Goal: Information Seeking & Learning: Learn about a topic

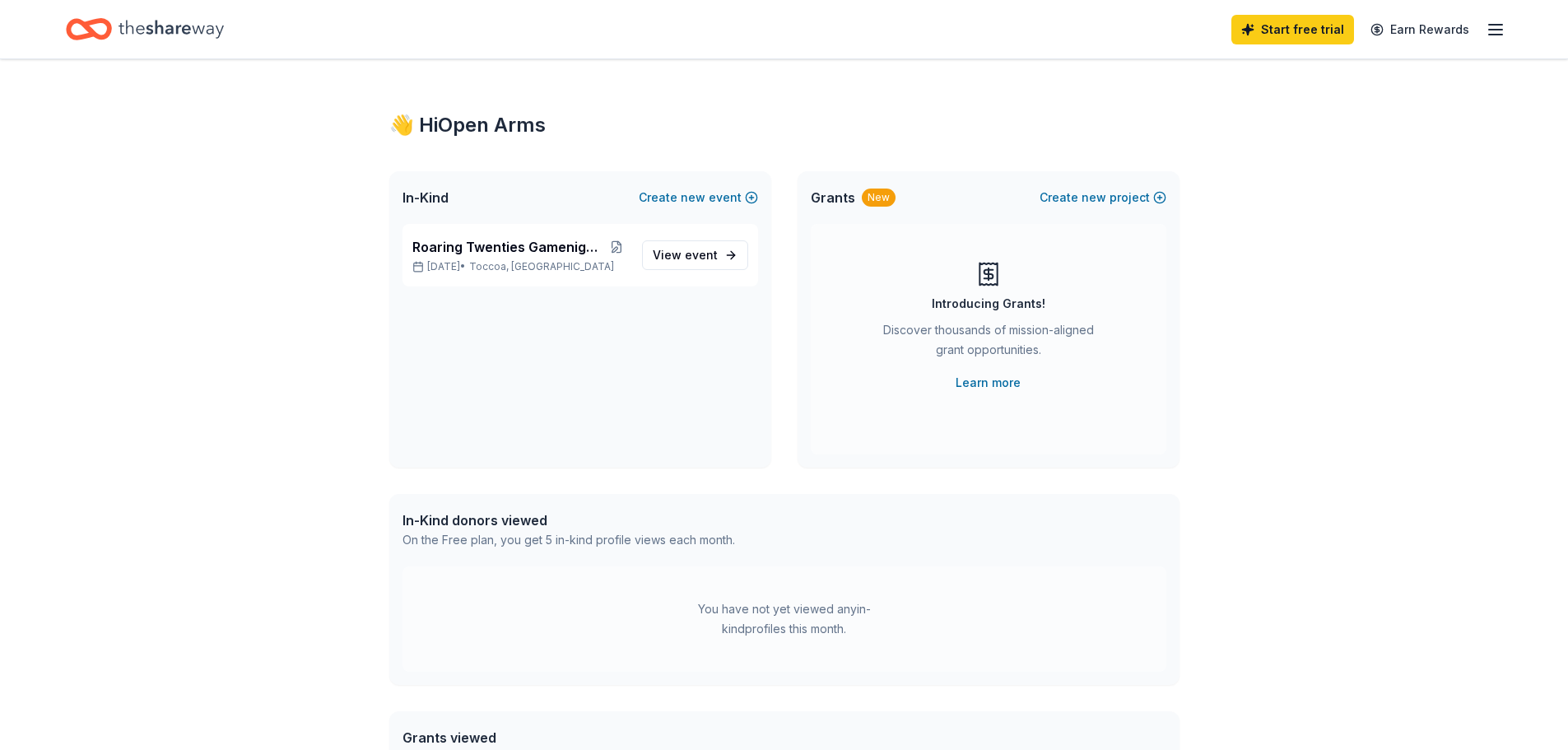
click at [173, 17] on icon "Home" at bounding box center [171, 29] width 105 height 34
click at [1495, 30] on line "button" at bounding box center [1495, 30] width 13 height 0
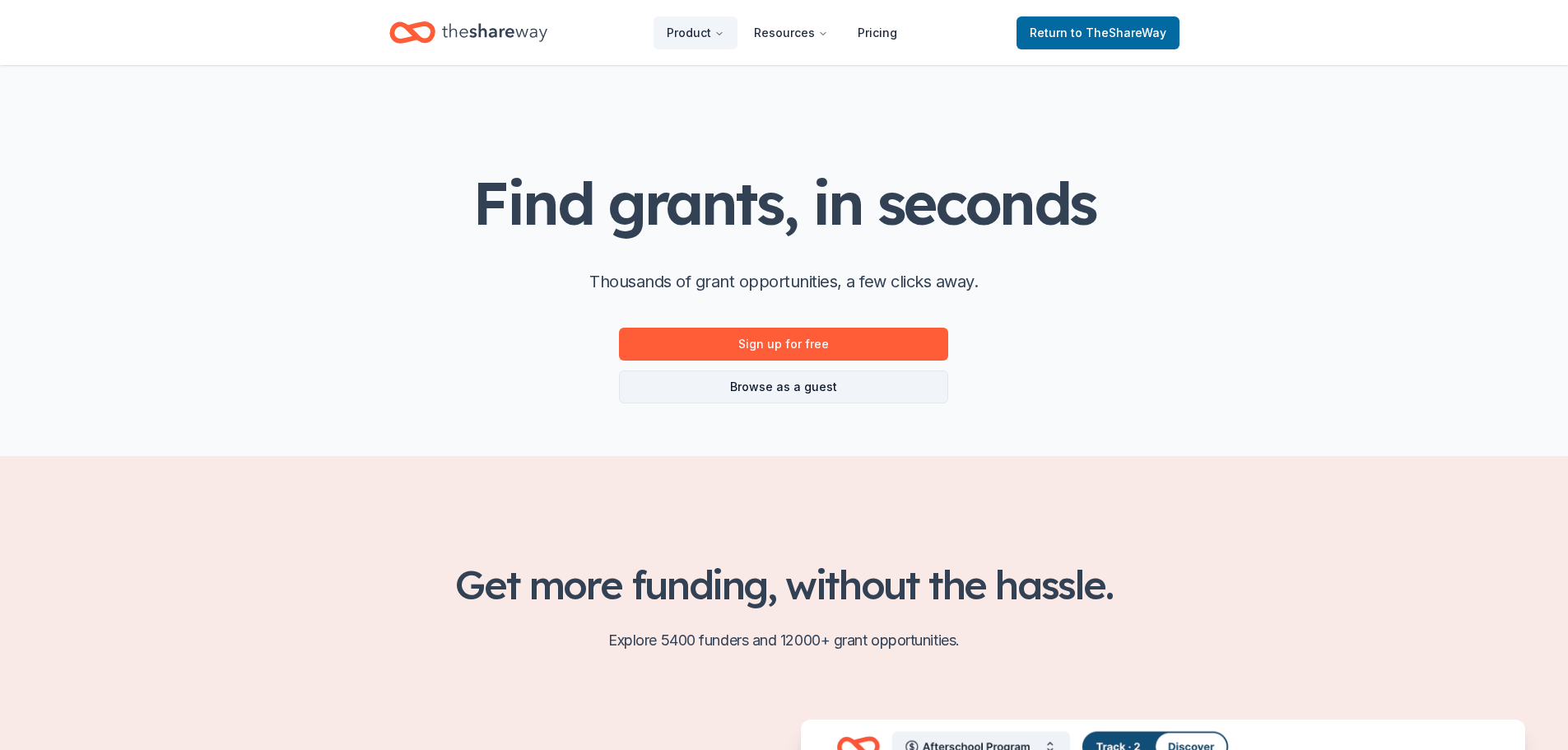
click at [813, 397] on link "Browse as a guest" at bounding box center [784, 387] width 329 height 33
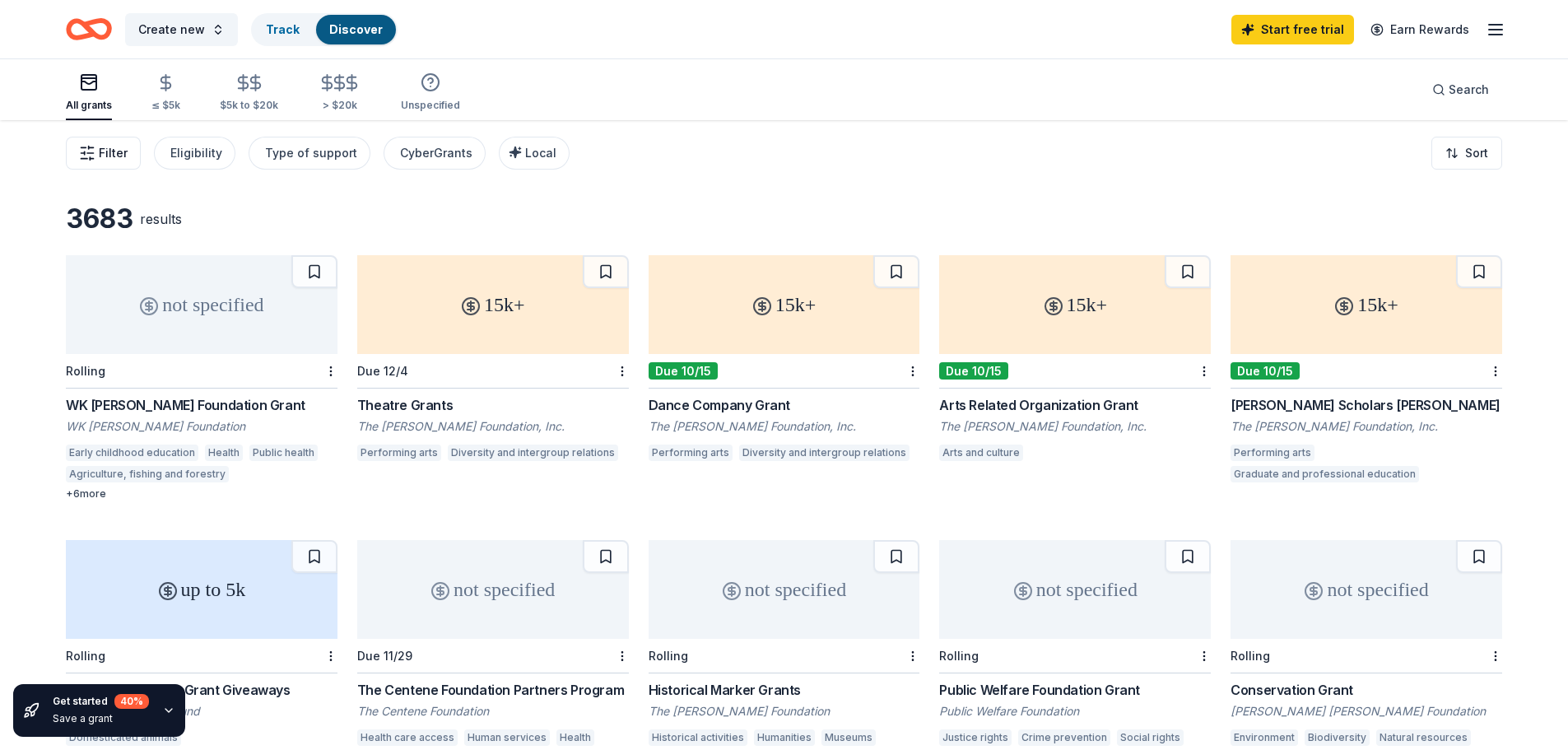
click at [104, 148] on span "Filter" at bounding box center [114, 153] width 29 height 20
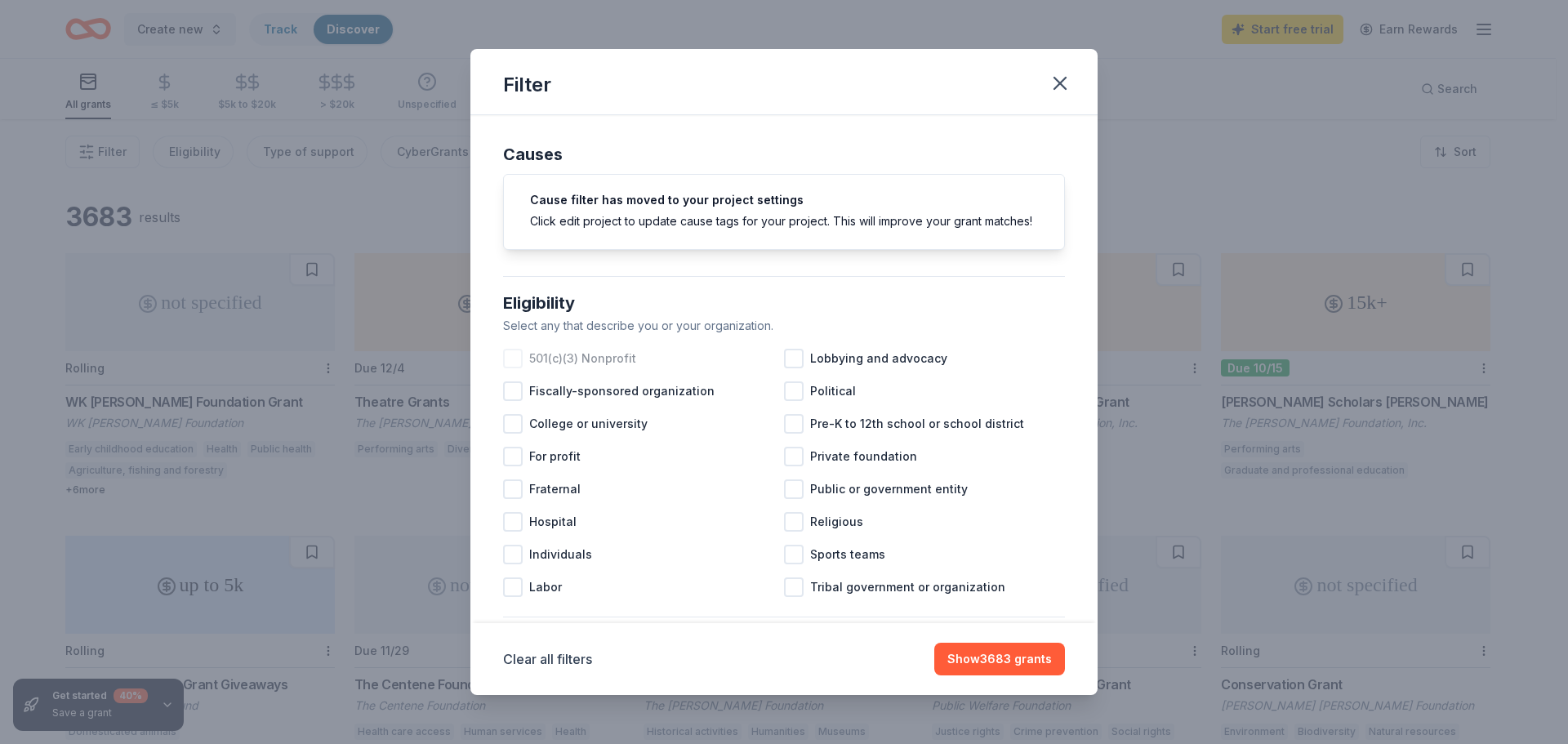
click at [516, 368] on div at bounding box center [512, 358] width 19 height 19
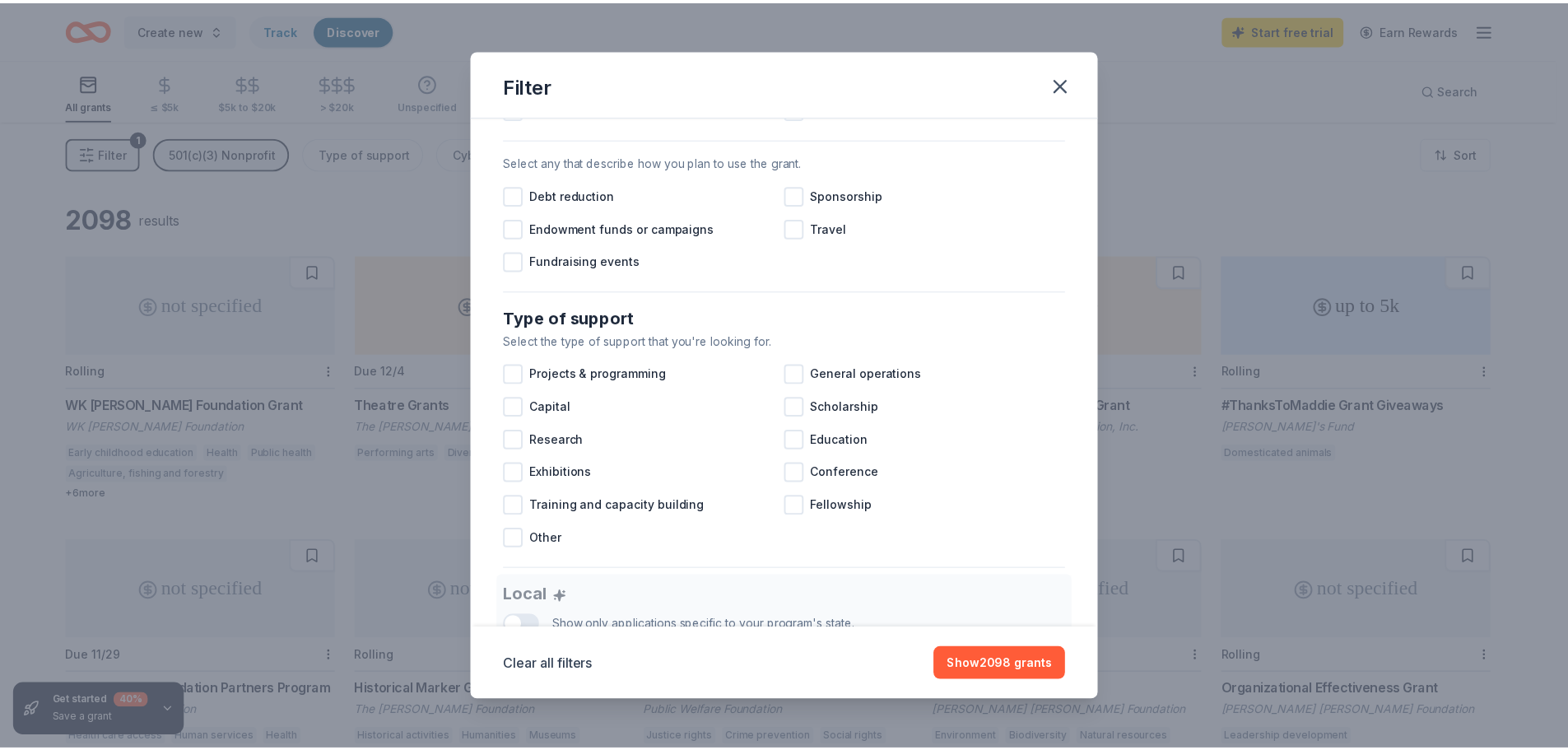
scroll to position [576, 0]
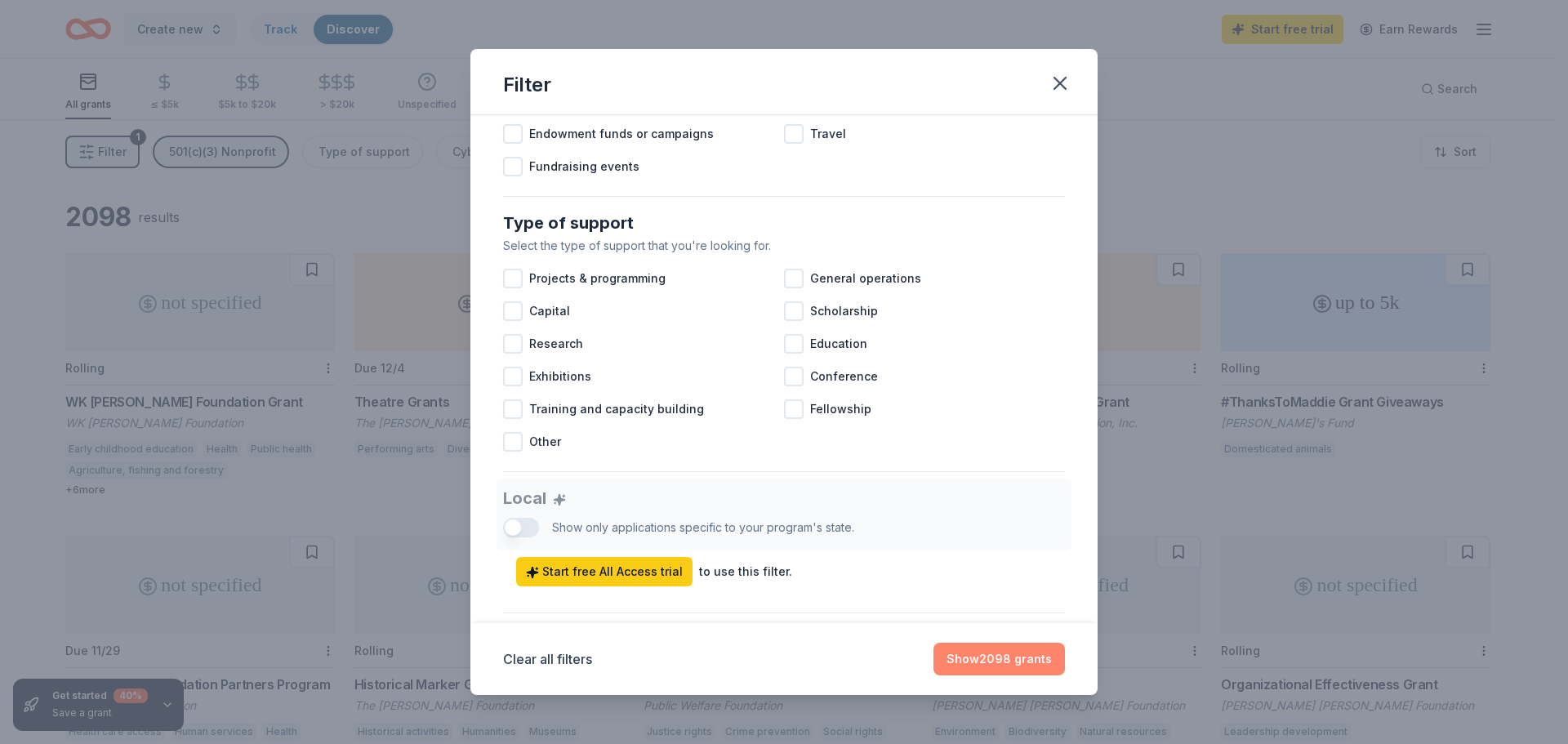
click at [969, 665] on button "Show 2098 grants" at bounding box center [998, 659] width 131 height 33
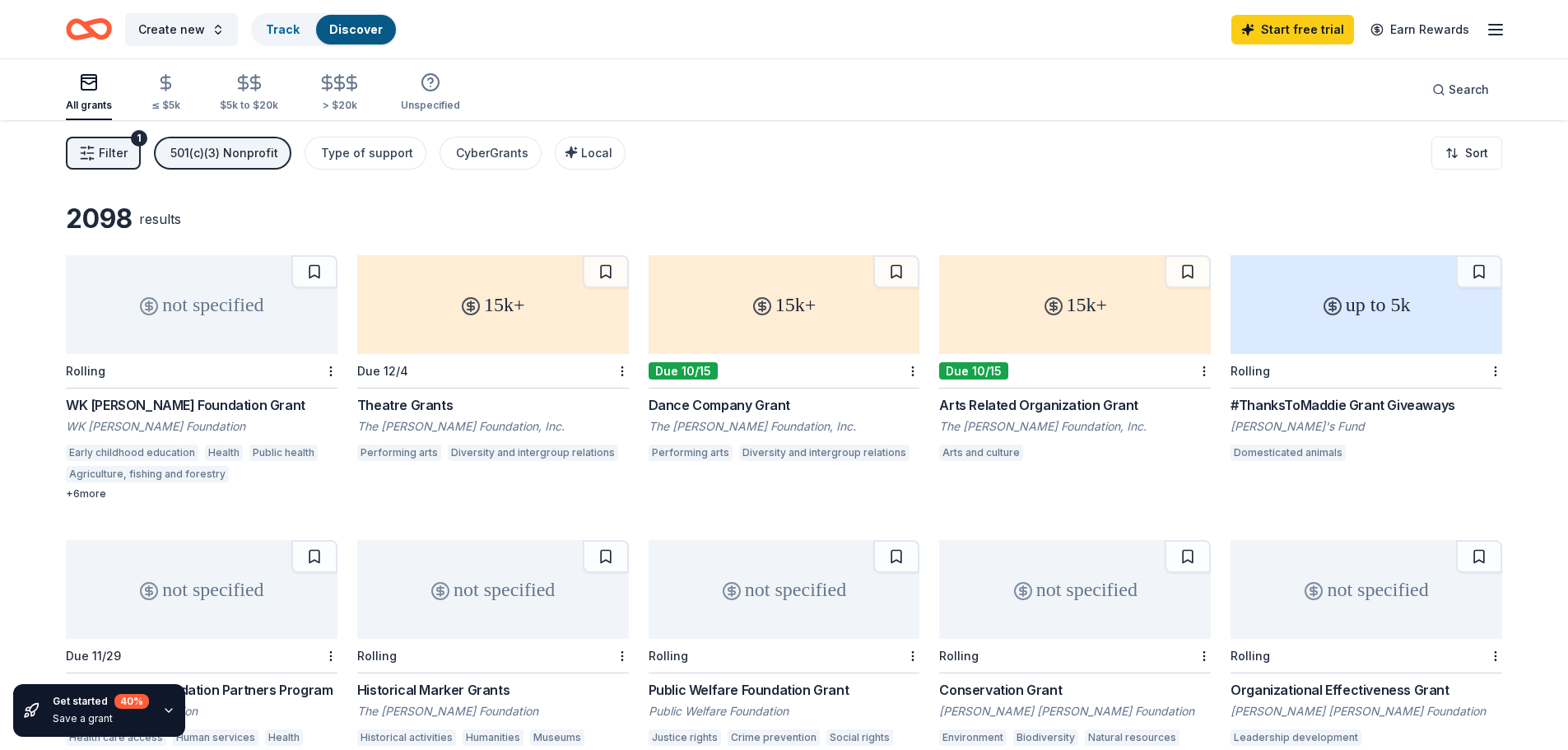
click at [866, 149] on div "Filter 1 501(c)(3) Nonprofit Type of support CyberGrants Local Sort" at bounding box center [784, 153] width 1568 height 66
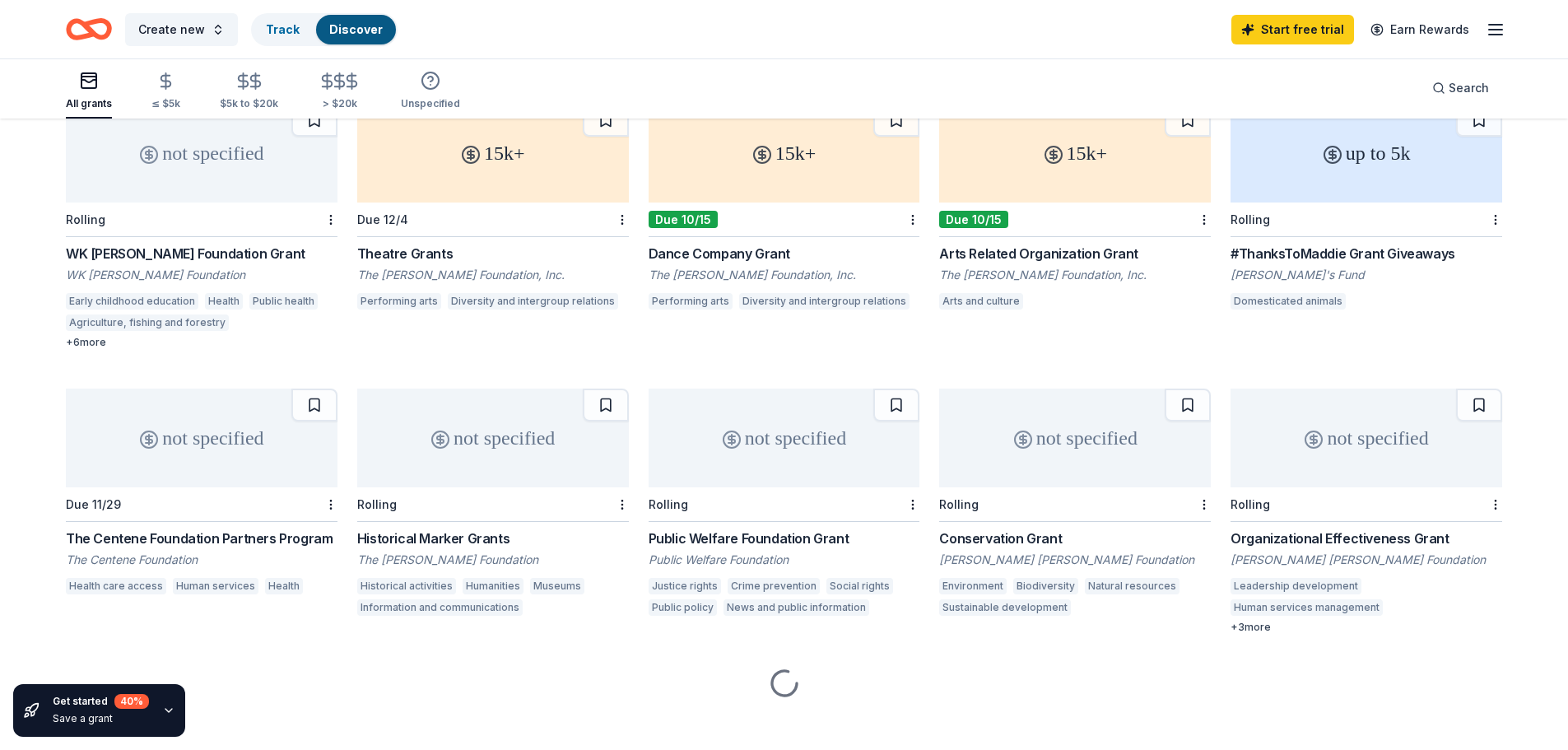
scroll to position [165, 0]
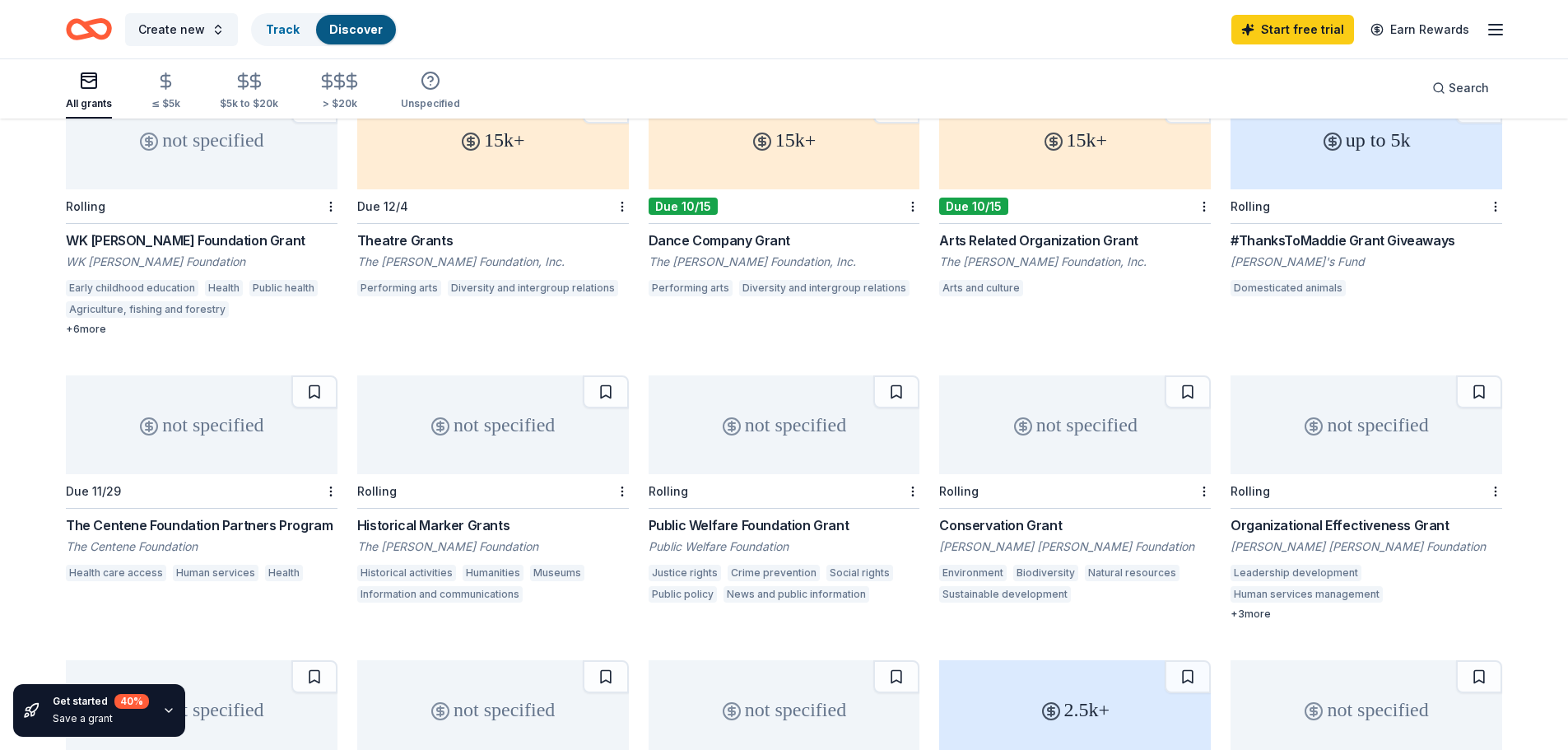
click at [219, 287] on div "Health" at bounding box center [224, 288] width 38 height 16
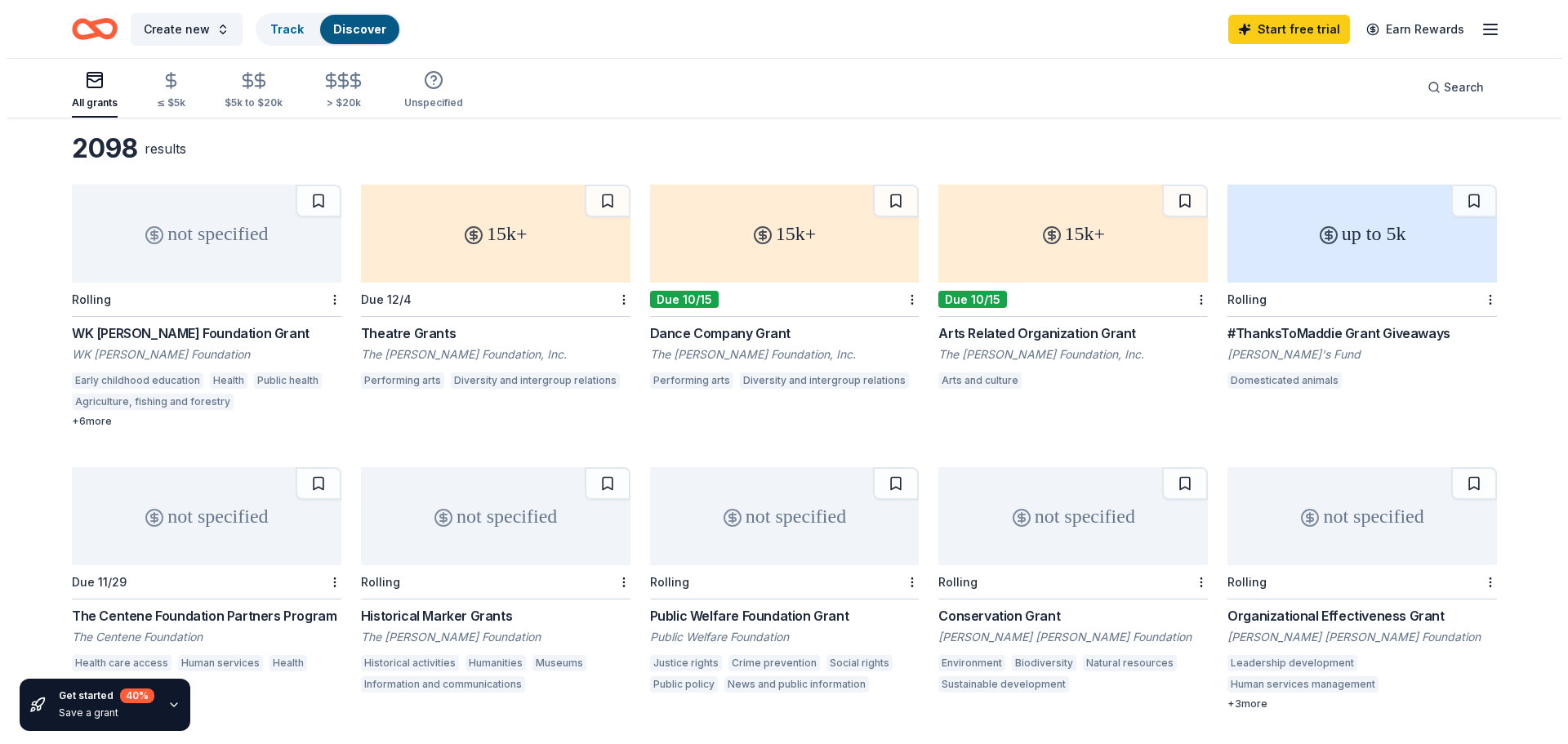
scroll to position [0, 0]
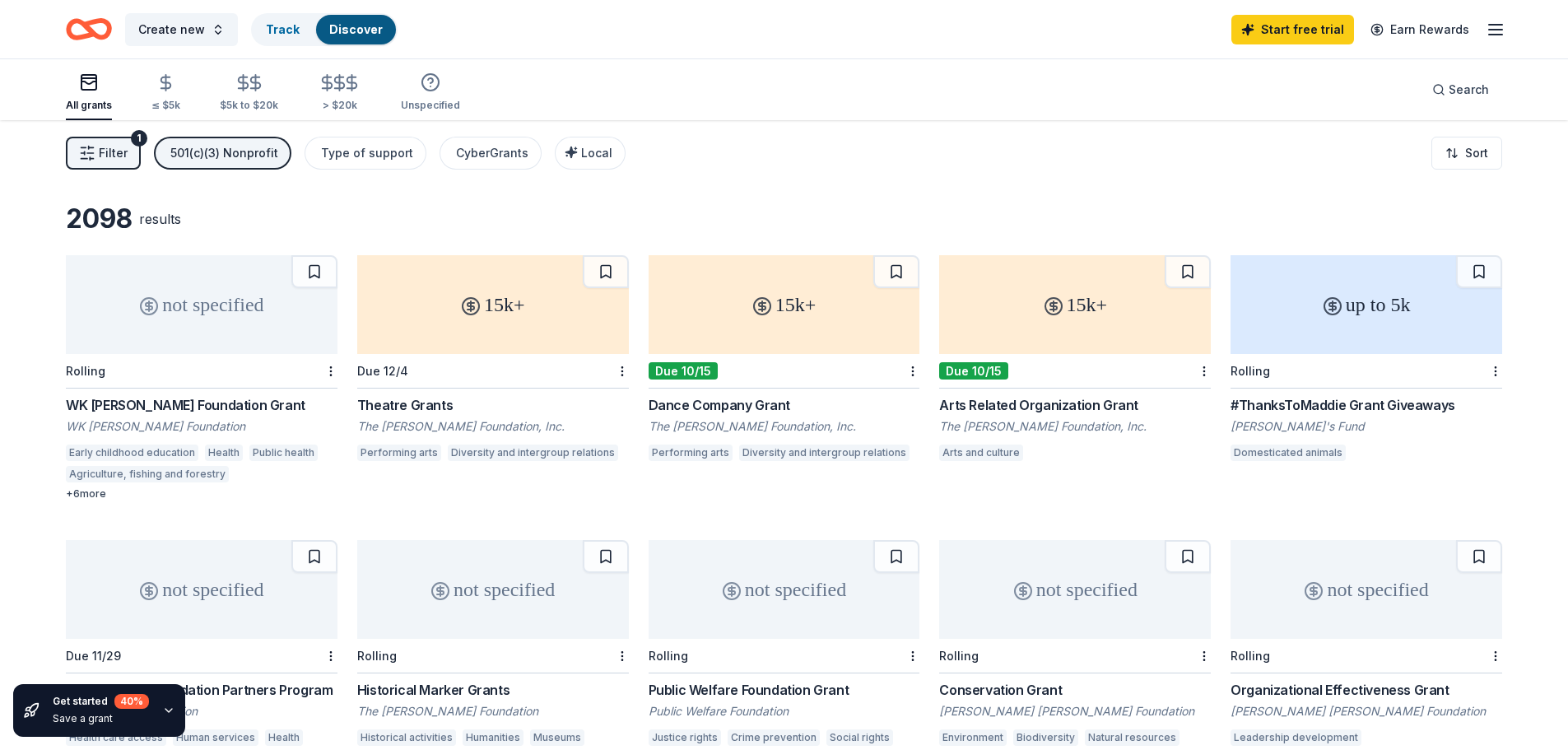
click at [131, 154] on button "Filter 1" at bounding box center [103, 153] width 75 height 33
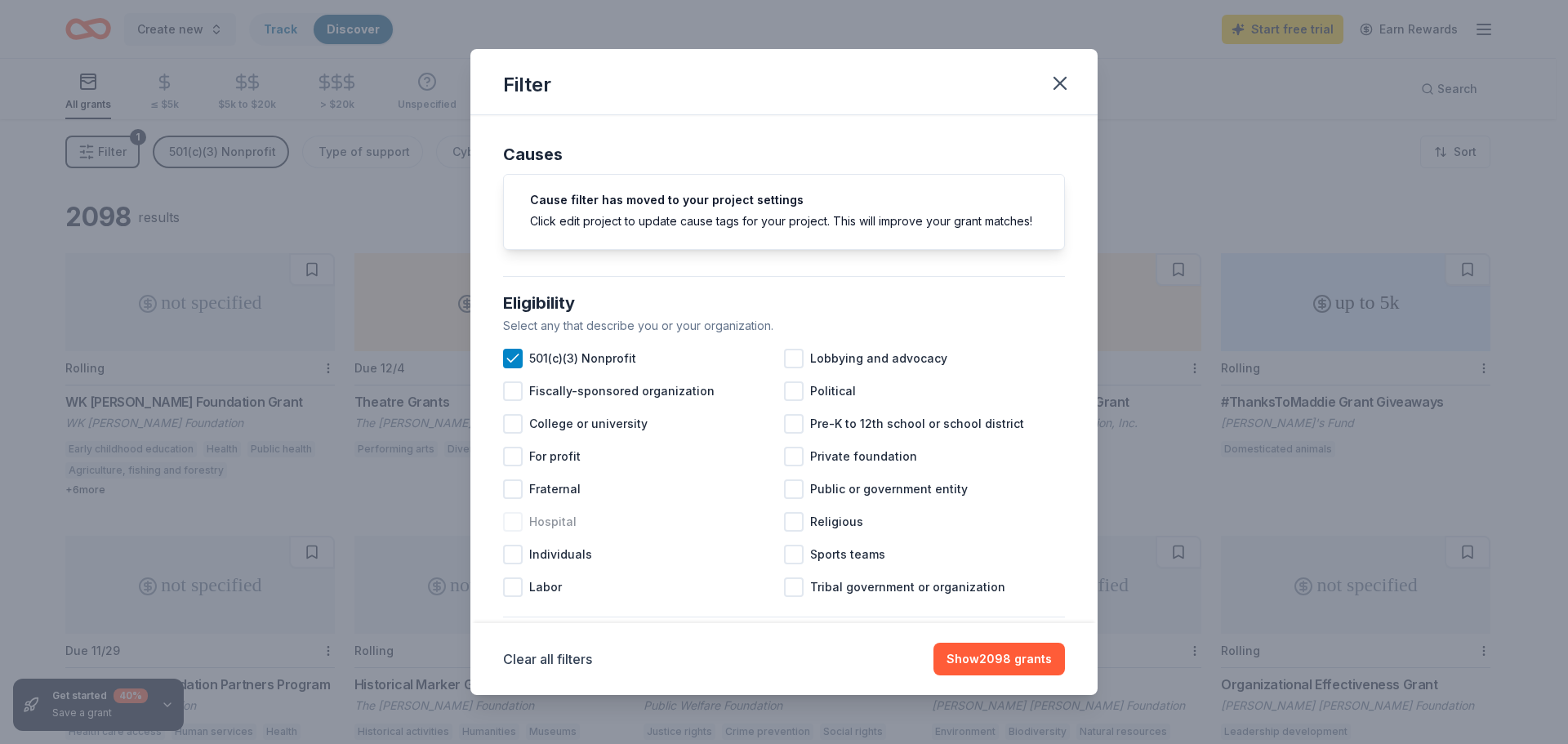
click at [516, 532] on div at bounding box center [512, 521] width 19 height 19
click at [1028, 662] on button "Show 2095 grants" at bounding box center [999, 659] width 130 height 33
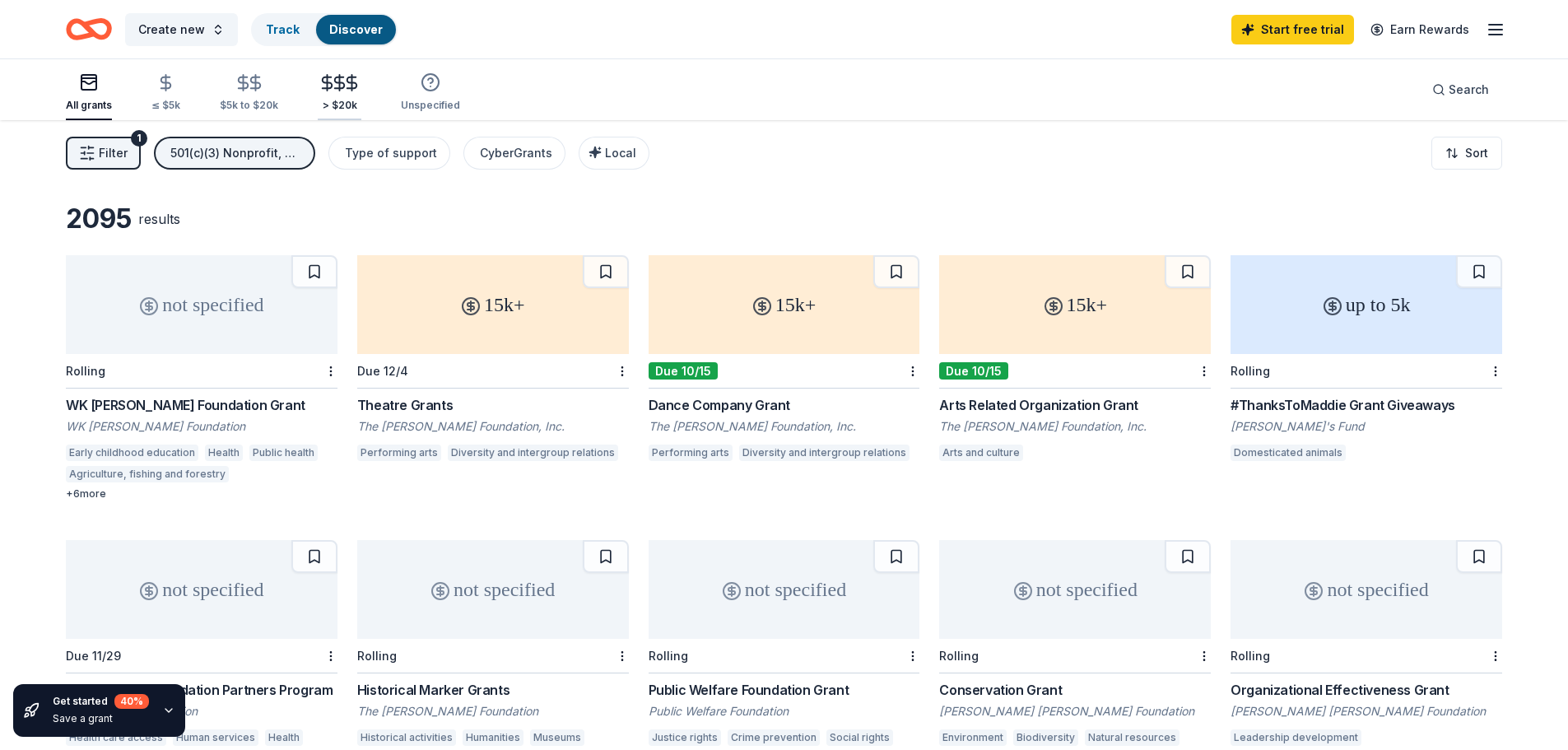
click at [334, 85] on icon "button" at bounding box center [340, 83] width 19 height 19
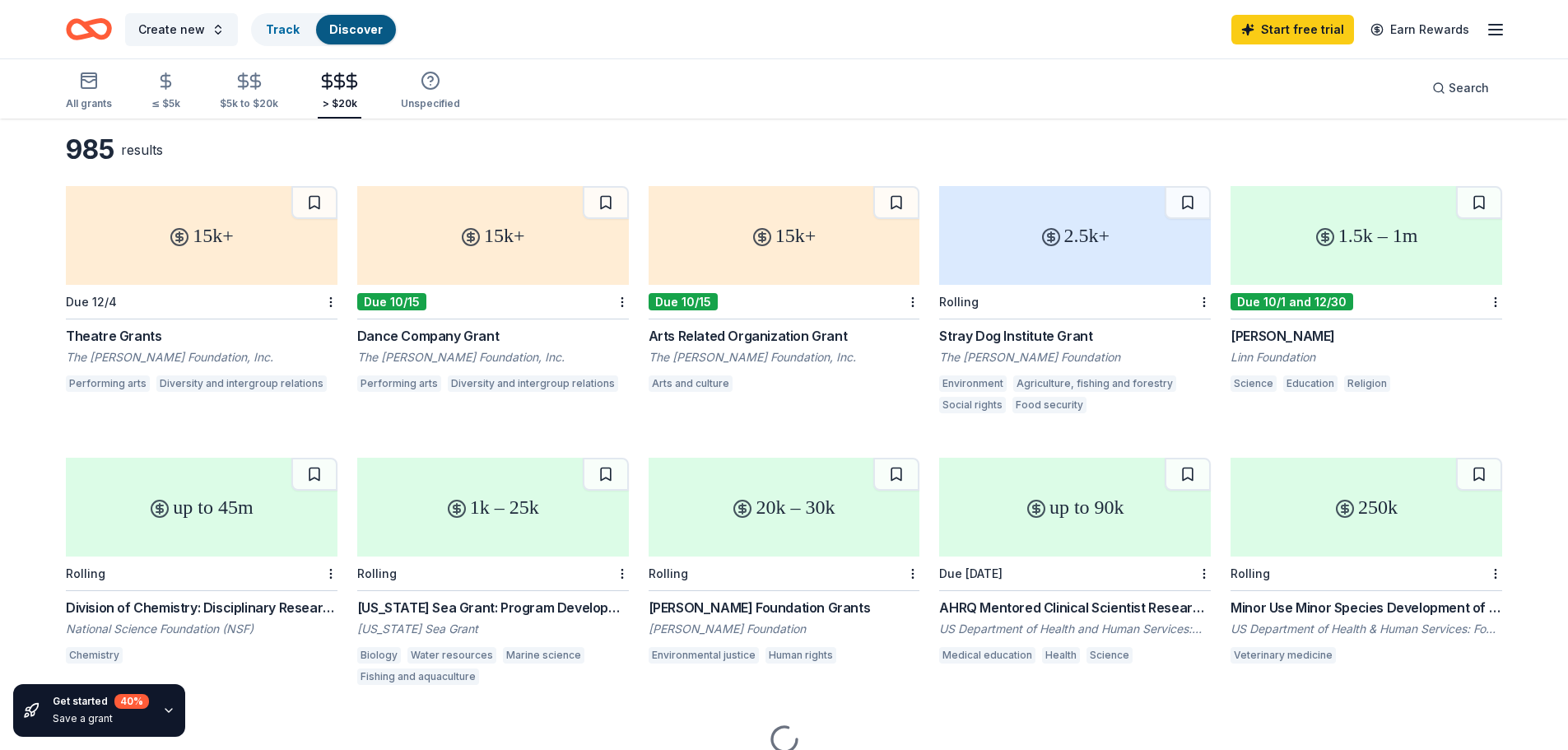
scroll to position [141, 0]
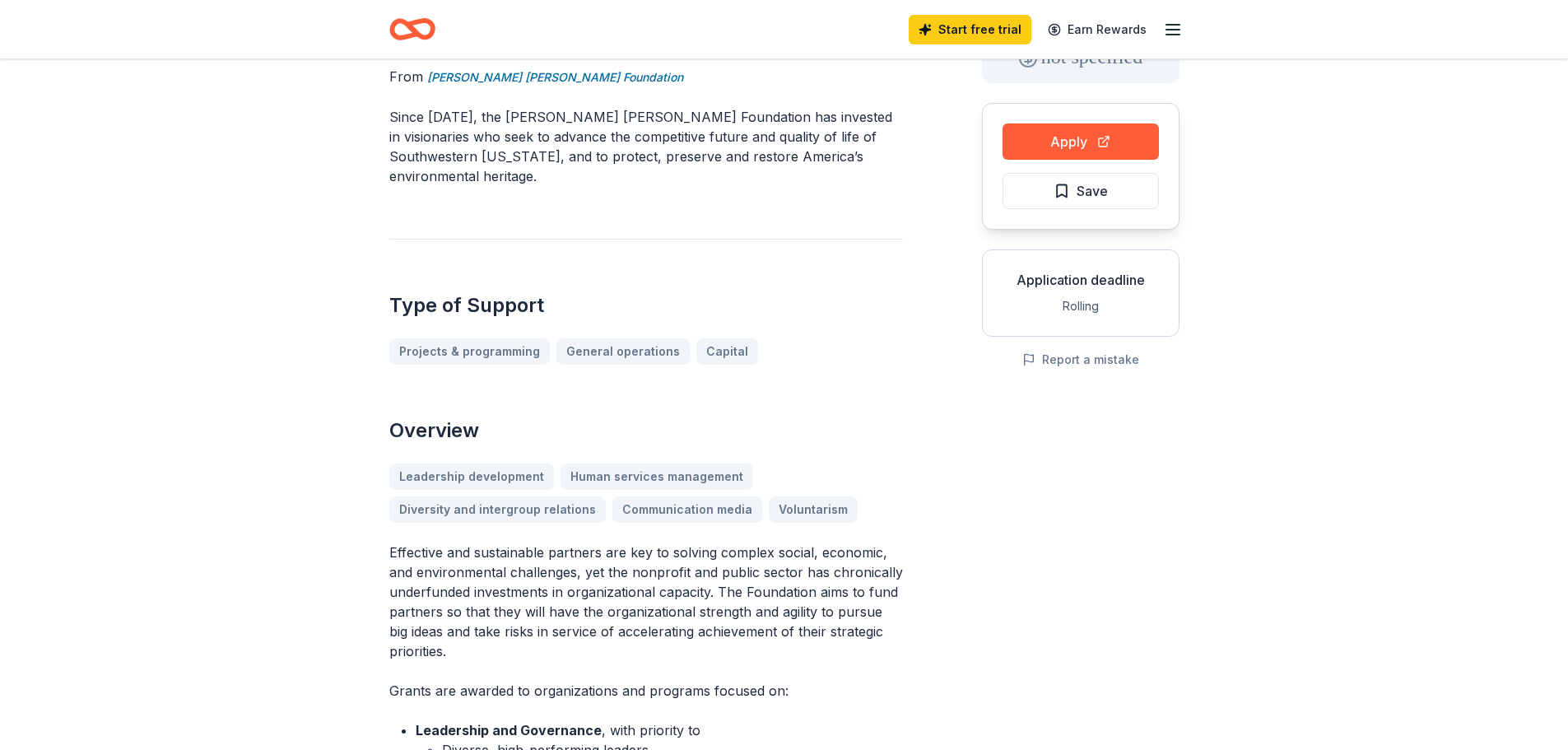
scroll to position [165, 0]
